Goal: Find specific page/section: Find specific page/section

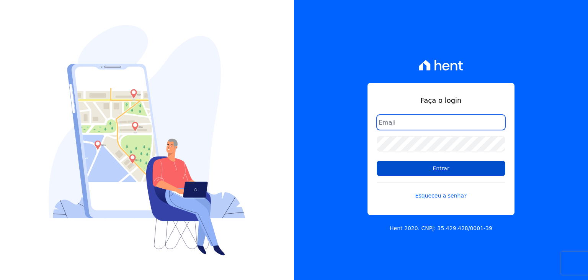
type input "[EMAIL_ADDRESS][DOMAIN_NAME]"
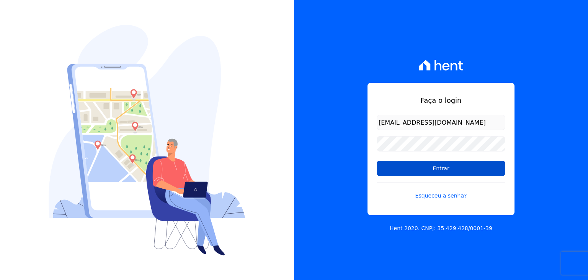
click at [425, 169] on input "Entrar" at bounding box center [441, 167] width 129 height 15
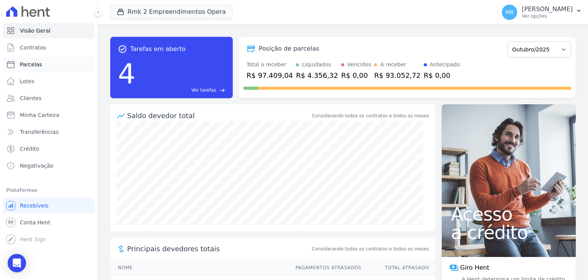
click at [72, 64] on link "Parcelas" at bounding box center [49, 64] width 92 height 15
select select
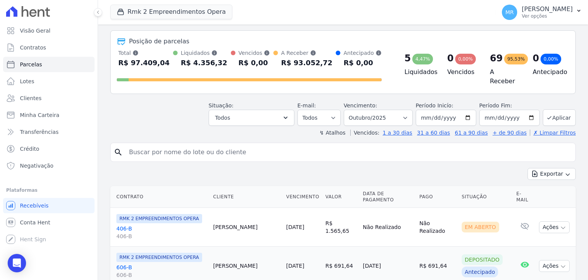
scroll to position [77, 0]
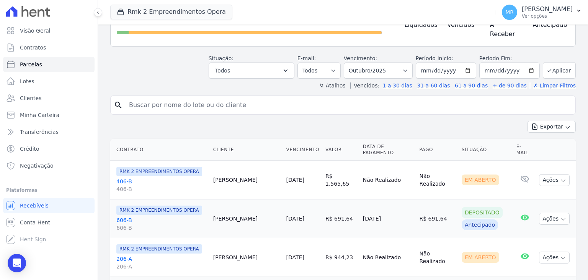
click at [230, 100] on input "search" at bounding box center [348, 104] width 448 height 15
type input "202"
select select
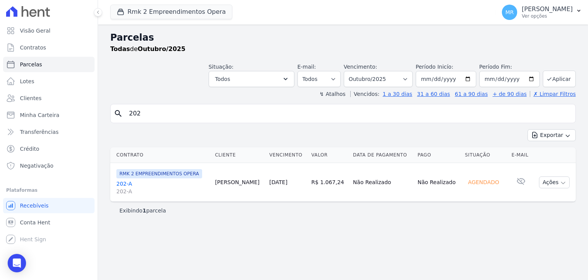
click at [161, 109] on input "202" at bounding box center [348, 113] width 448 height 15
type input "205"
select select
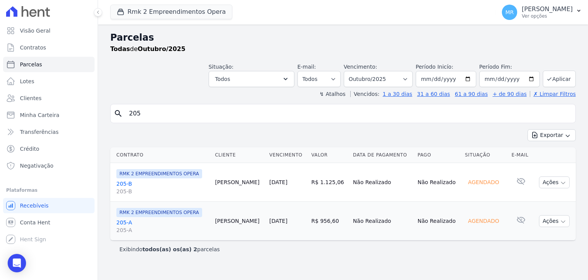
click at [187, 105] on div "search 205" at bounding box center [343, 113] width 466 height 19
click at [185, 116] on input "205" at bounding box center [348, 113] width 448 height 15
type input "206"
select select
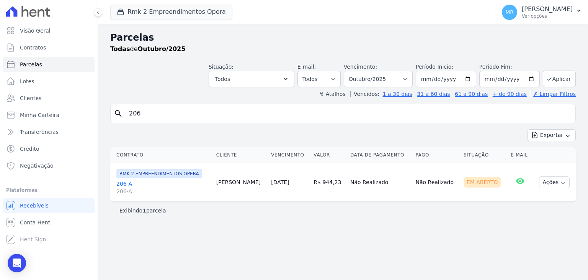
click at [170, 113] on input "206" at bounding box center [348, 113] width 448 height 15
type input "207"
select select
drag, startPoint x: 160, startPoint y: 111, endPoint x: 105, endPoint y: 124, distance: 57.2
click at [105, 124] on div "Parcelas Todas de Outubro/2025 Situação: Agendado Em Aberto Pago Processando Ca…" at bounding box center [343, 152] width 490 height 255
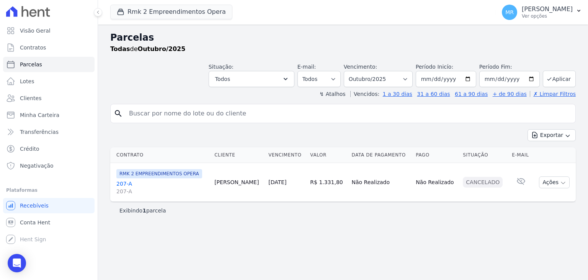
select select
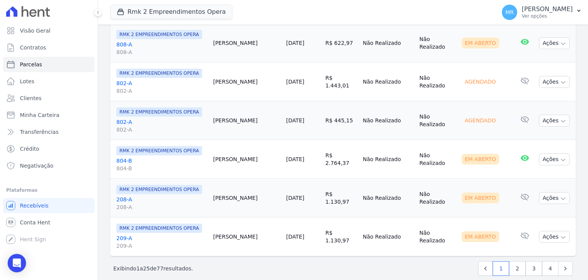
scroll to position [964, 0]
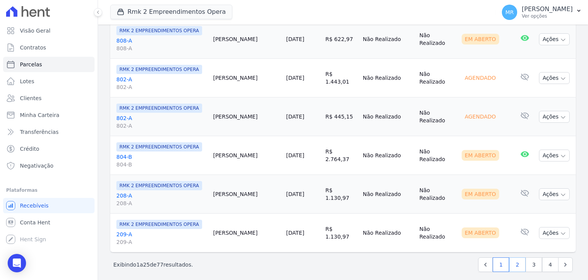
click at [514, 261] on link "2" at bounding box center [517, 264] width 16 height 15
click at [73, 44] on link "Contratos" at bounding box center [49, 47] width 92 height 15
select select
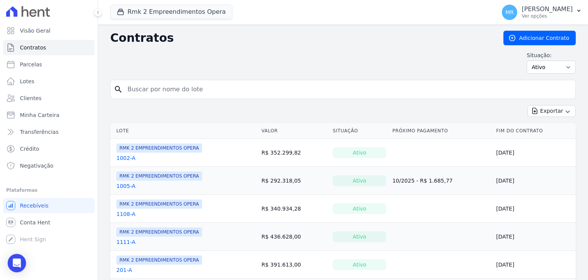
click at [175, 87] on input "search" at bounding box center [348, 89] width 450 height 15
type input "206"
